Goal: Task Accomplishment & Management: Manage account settings

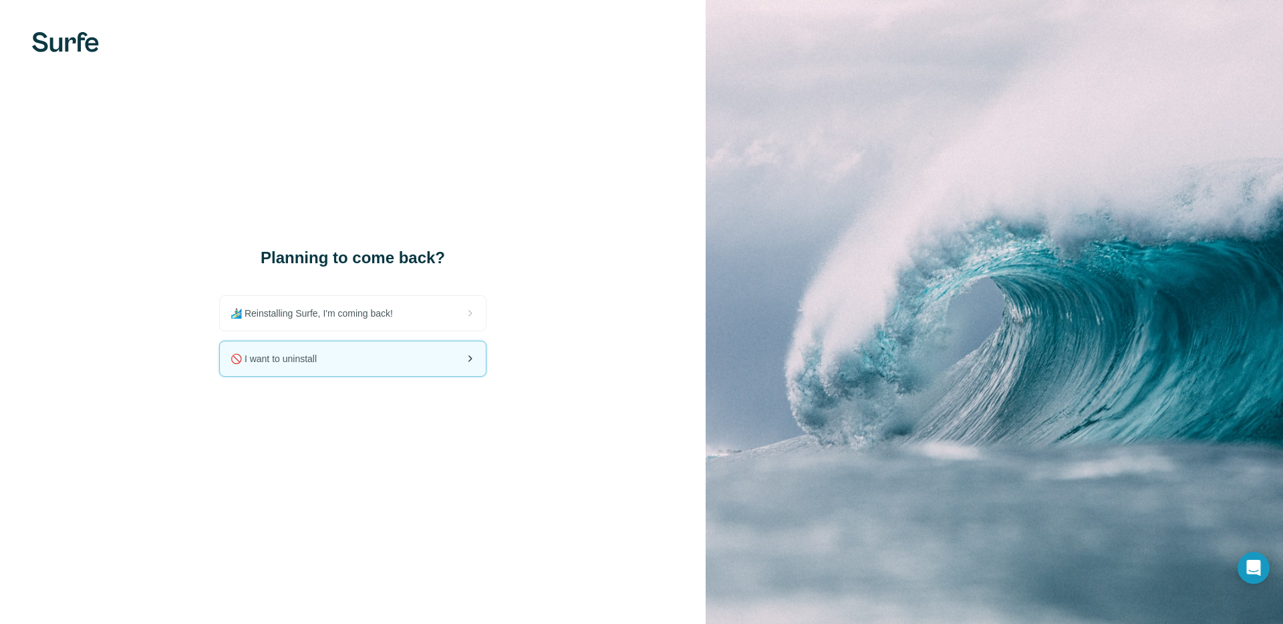
click at [384, 354] on div "🚫 I want to uninstall" at bounding box center [353, 358] width 266 height 35
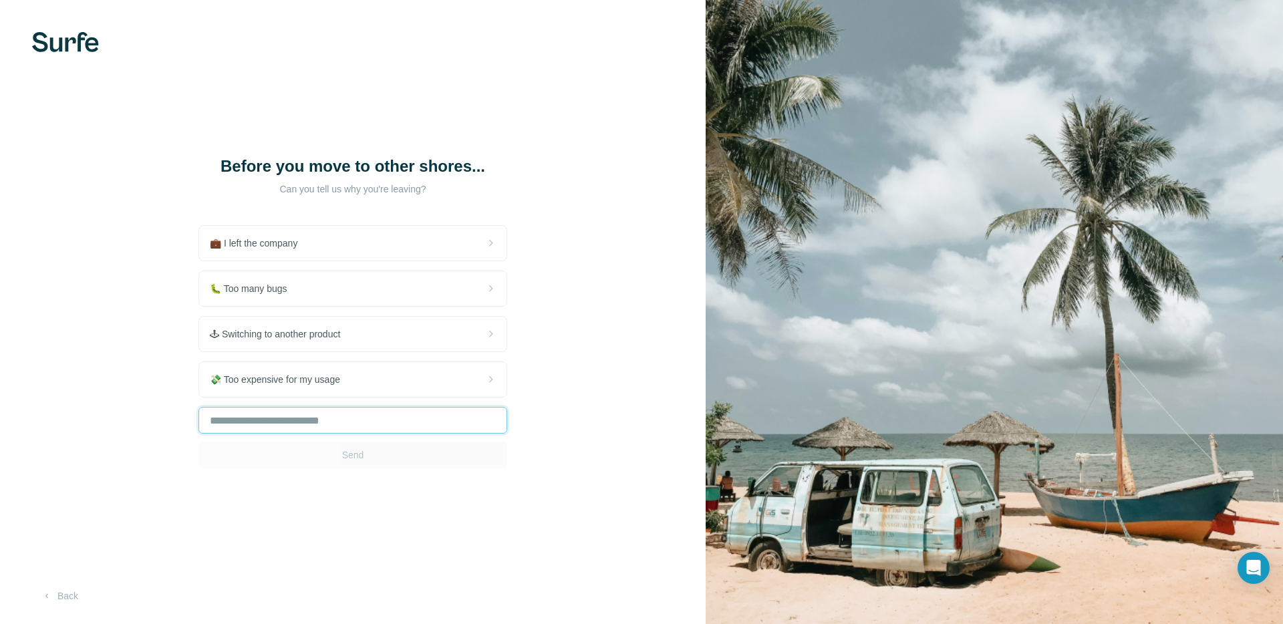
click at [351, 434] on input "text" at bounding box center [352, 420] width 309 height 27
type input "**********"
click at [358, 462] on span "Send" at bounding box center [353, 454] width 22 height 13
